Goal: Go to known website: Access a specific website the user already knows

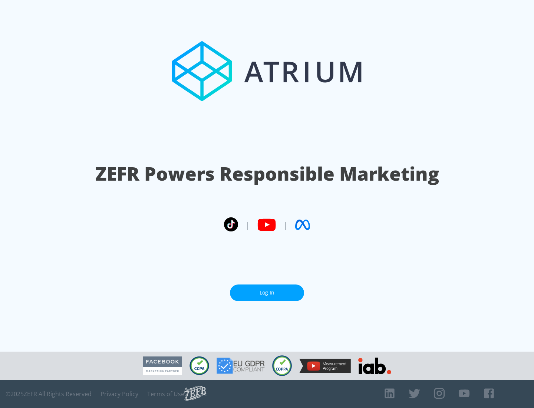
click at [267, 290] on link "Log In" at bounding box center [267, 293] width 74 height 17
